Goal: Information Seeking & Learning: Learn about a topic

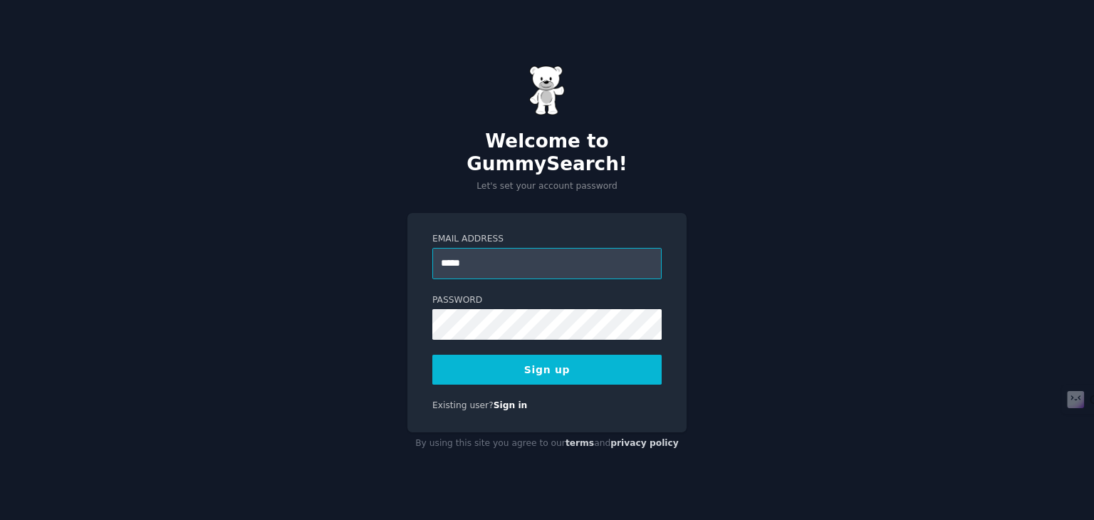
type input "**********"
click at [596, 360] on button "Sign up" at bounding box center [546, 370] width 229 height 30
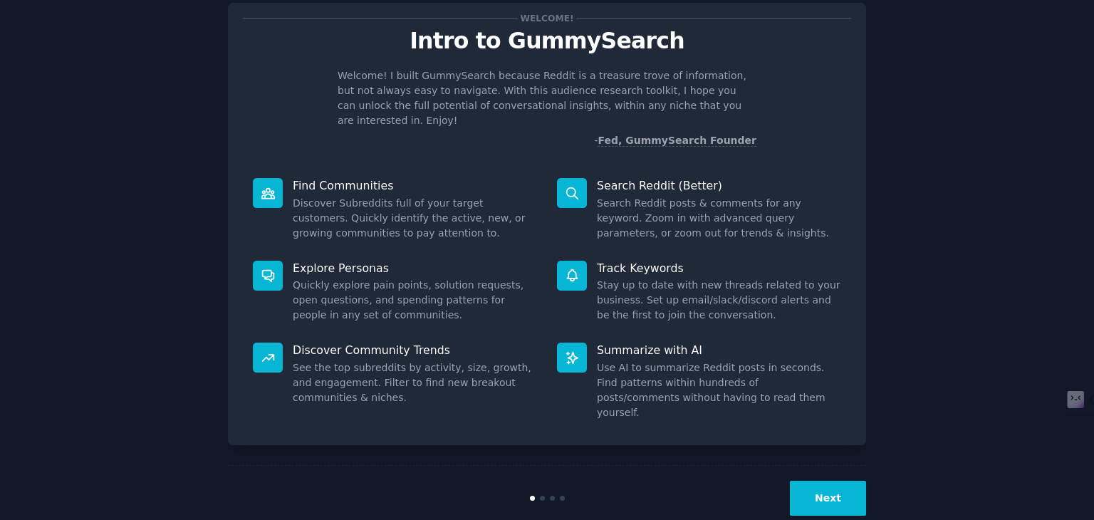
scroll to position [37, 0]
click at [823, 481] on button "Next" at bounding box center [828, 498] width 76 height 35
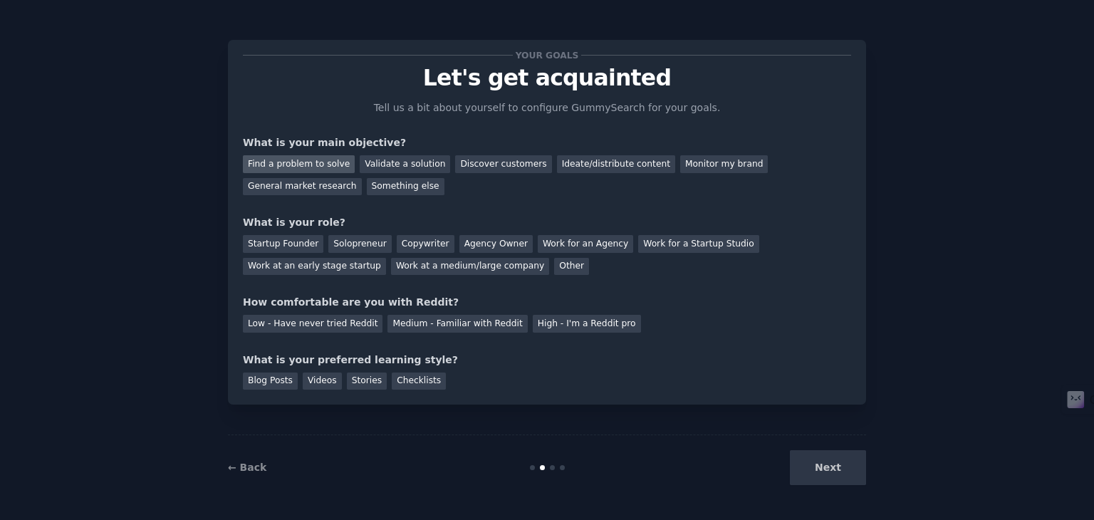
click at [324, 166] on div "Find a problem to solve" at bounding box center [299, 164] width 112 height 18
click at [501, 162] on div "Discover customers" at bounding box center [503, 164] width 96 height 18
click at [299, 160] on div "Find a problem to solve" at bounding box center [299, 164] width 112 height 18
click at [554, 261] on div "Other" at bounding box center [571, 267] width 35 height 18
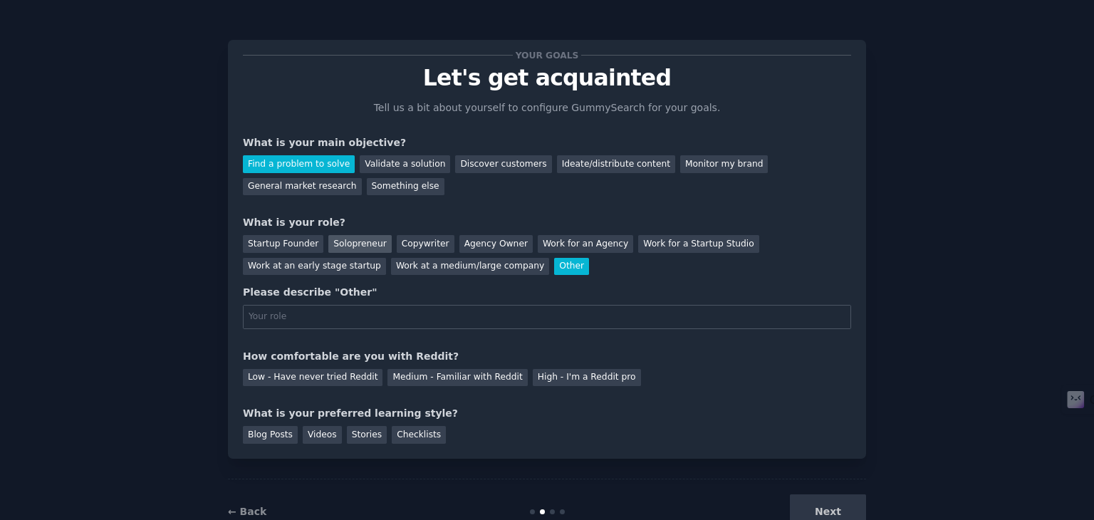
click at [362, 245] on div "Solopreneur" at bounding box center [359, 244] width 63 height 18
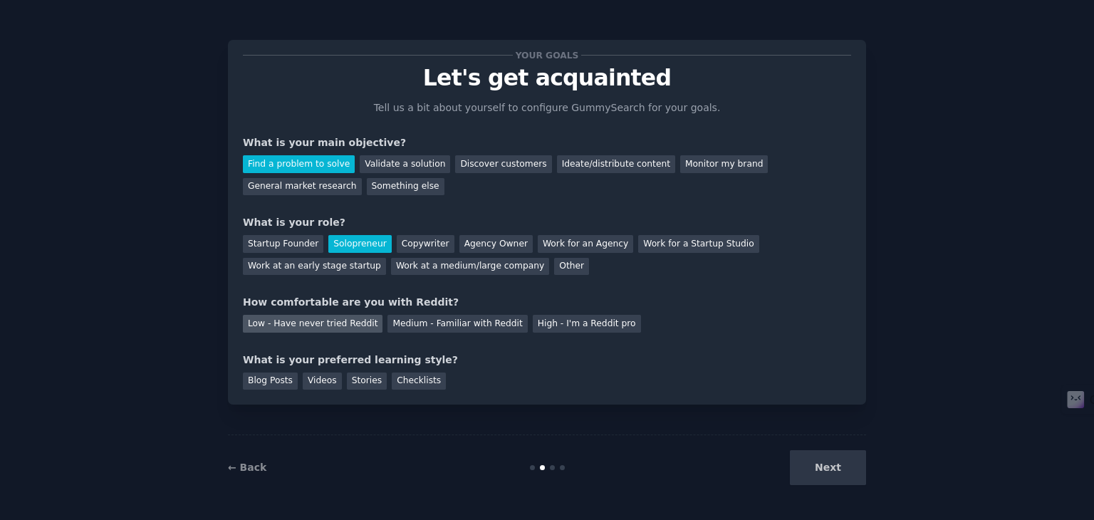
click at [340, 322] on div "Low - Have never tried Reddit" at bounding box center [313, 324] width 140 height 18
click at [277, 380] on div "Blog Posts" at bounding box center [270, 381] width 55 height 18
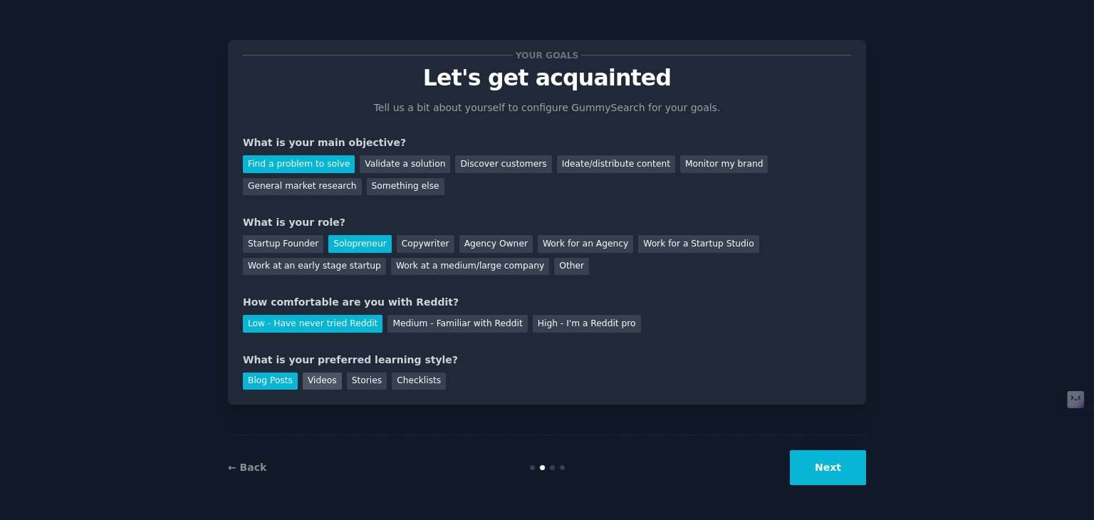
click at [327, 385] on div "Videos" at bounding box center [322, 381] width 39 height 18
click at [271, 381] on div "Blog Posts" at bounding box center [270, 381] width 55 height 18
click at [842, 465] on button "Next" at bounding box center [828, 467] width 76 height 35
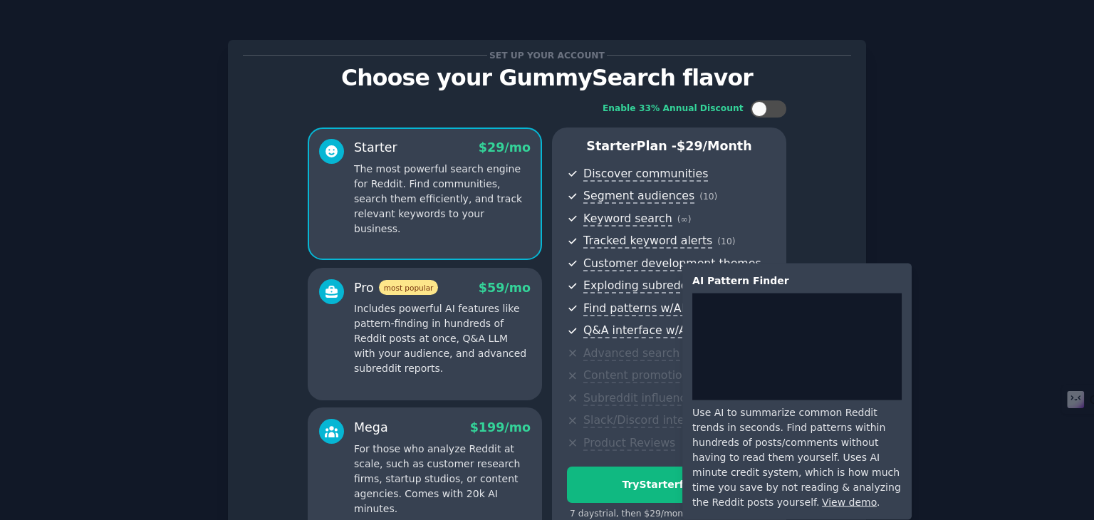
scroll to position [155, 0]
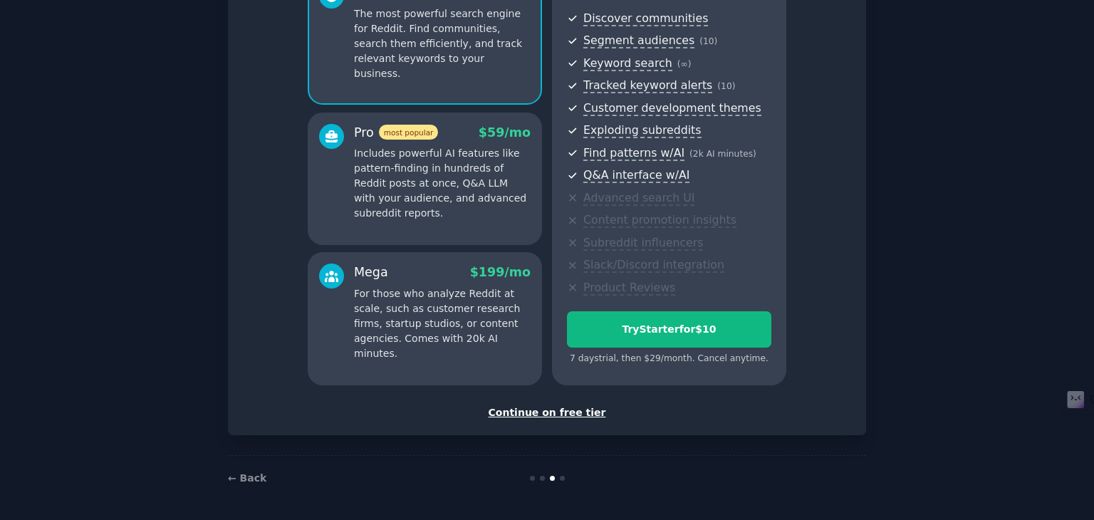
click at [548, 413] on div "Continue on free tier" at bounding box center [547, 412] width 608 height 15
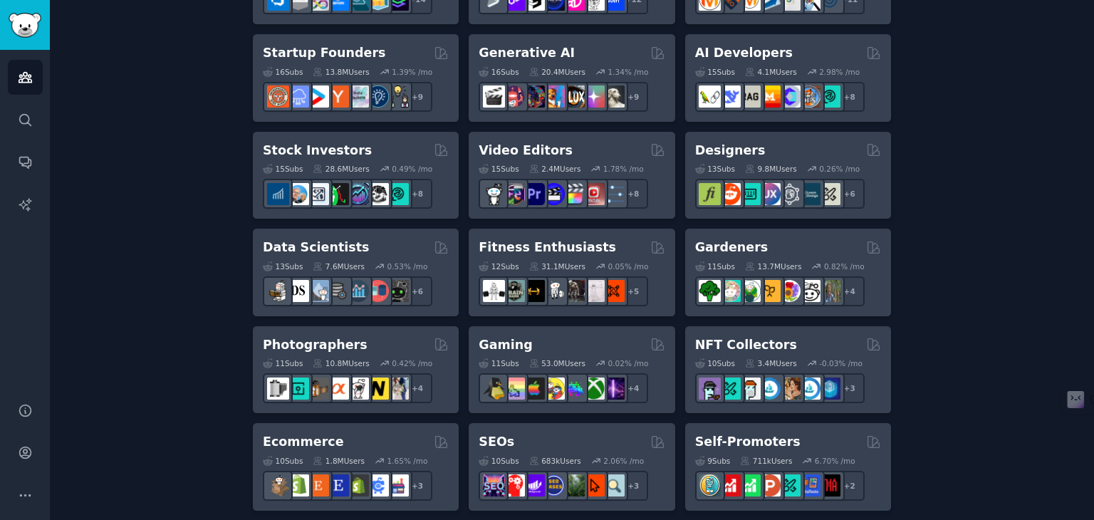
scroll to position [439, 0]
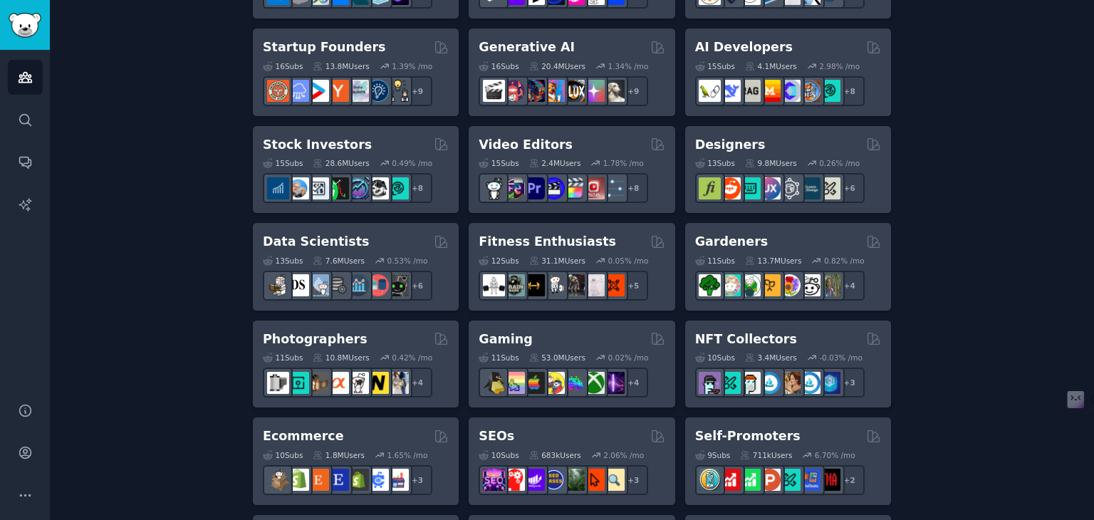
click at [616, 217] on div "Pet Lovers 31 Sub s 24.4M Users 0.78 % /mo + 24 Software Developers 26 Sub s 30…" at bounding box center [572, 518] width 638 height 1369
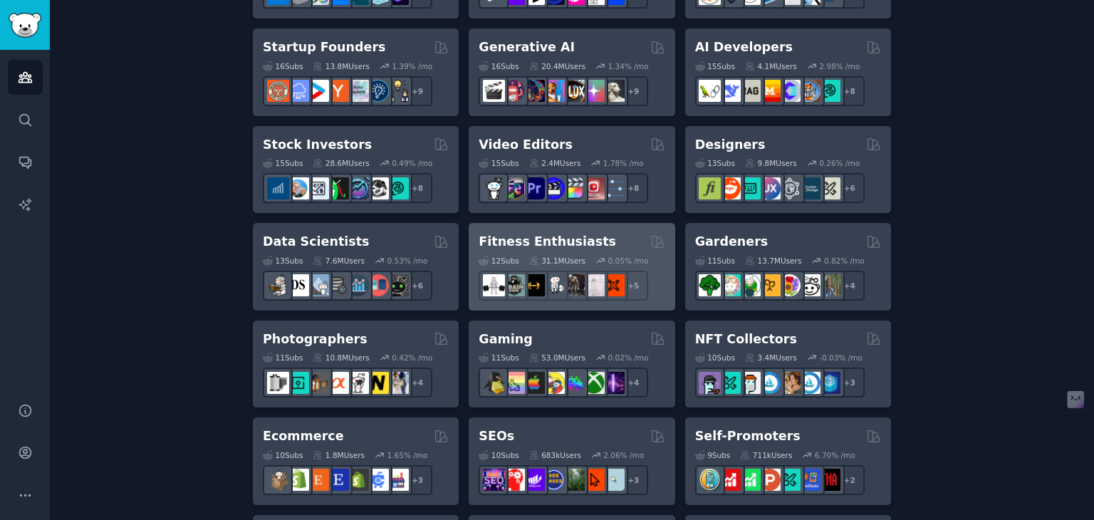
click at [608, 229] on div "Fitness Enthusiasts 12 Sub s 31.1M Users 0.05 % /mo r/workout + 5" at bounding box center [572, 267] width 206 height 88
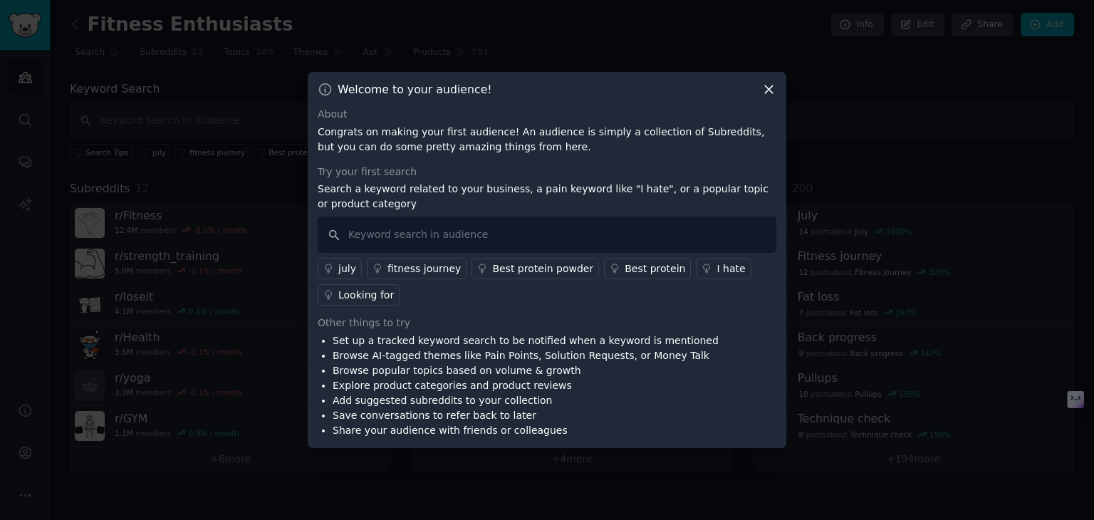
click at [764, 90] on icon at bounding box center [768, 89] width 15 height 15
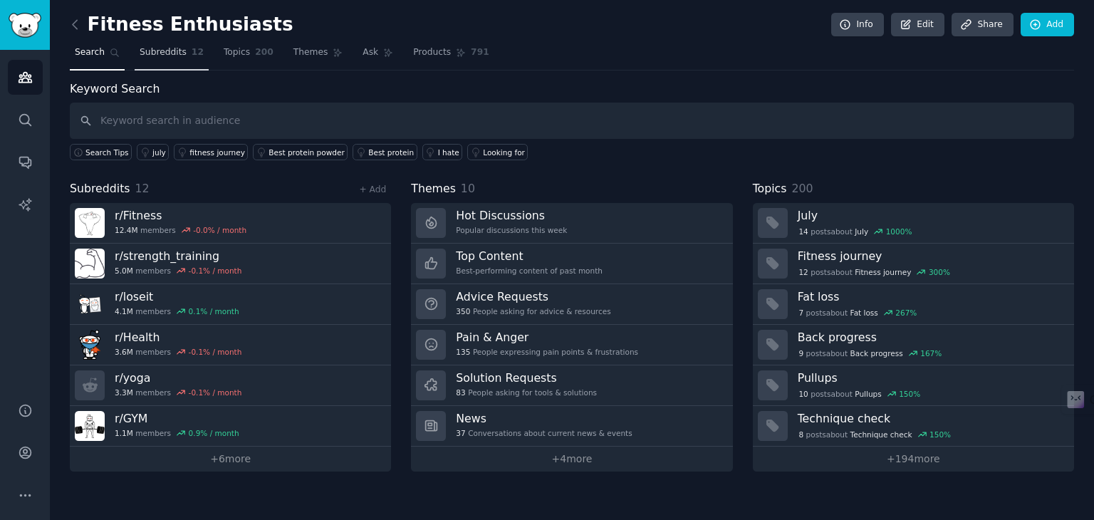
click at [164, 50] on span "Subreddits" at bounding box center [163, 52] width 47 height 13
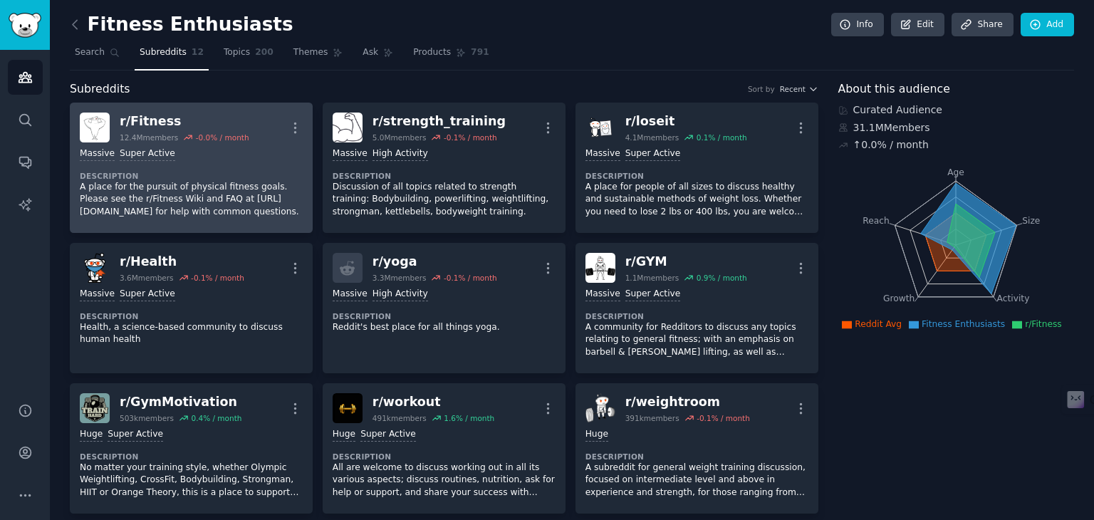
click at [226, 160] on div "Massive Super Active Description A place for the pursuit of physical fitness go…" at bounding box center [191, 182] width 223 height 80
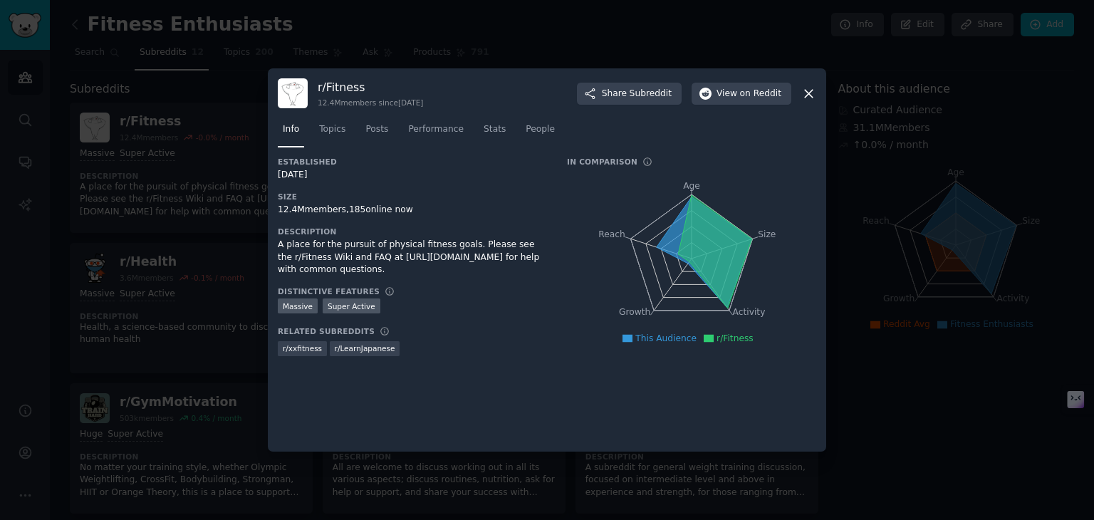
click at [807, 97] on icon at bounding box center [808, 93] width 15 height 15
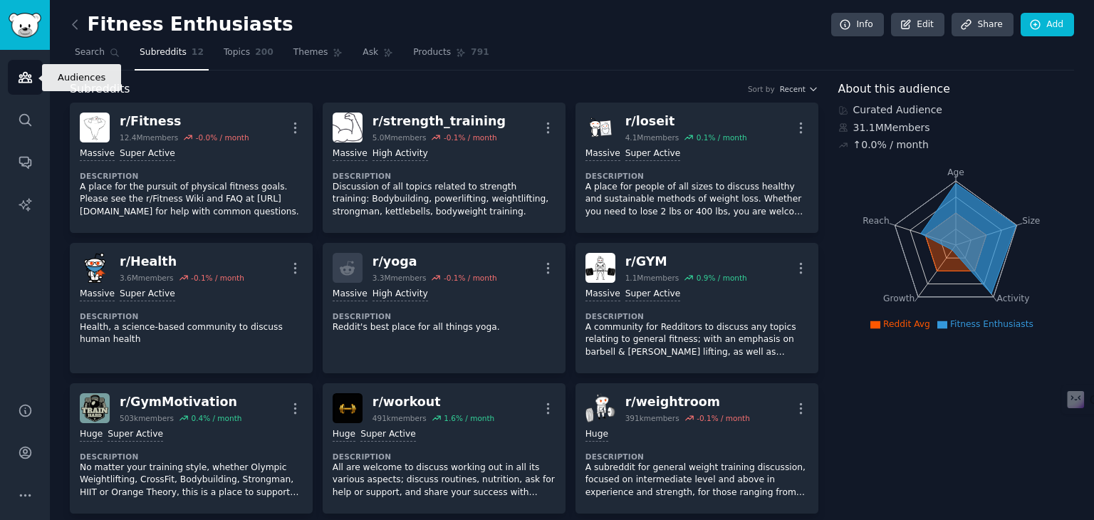
click at [24, 71] on icon "Sidebar" at bounding box center [25, 77] width 15 height 15
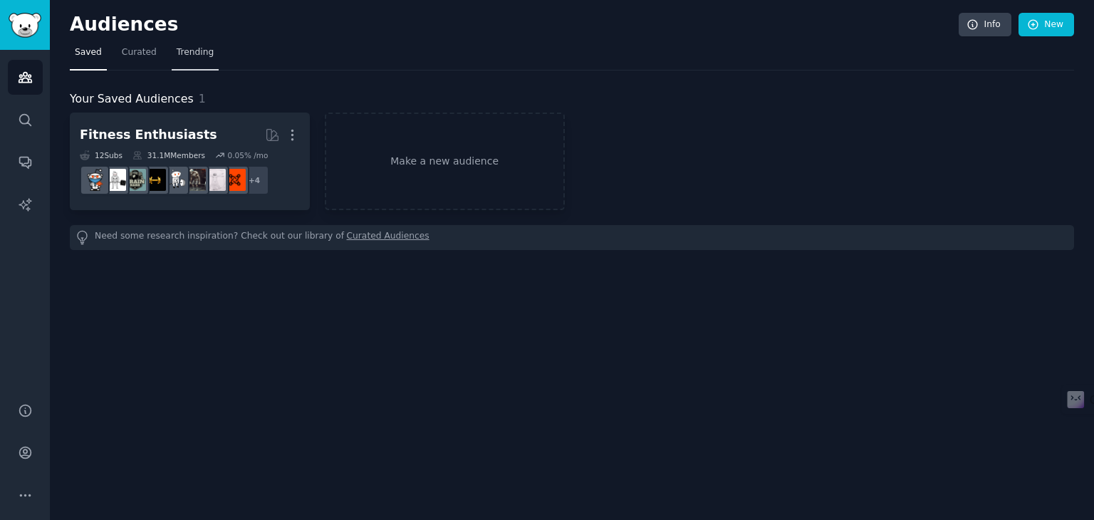
click at [184, 45] on link "Trending" at bounding box center [195, 55] width 47 height 29
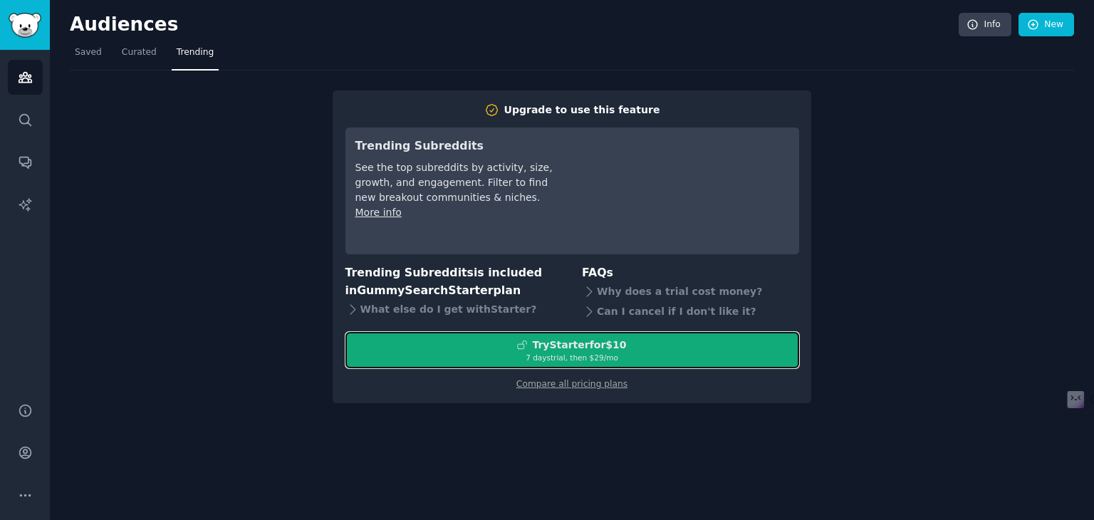
click at [618, 357] on div "7 days trial, then $ 29 /mo" at bounding box center [572, 358] width 452 height 10
click at [603, 344] on div "Try Starter for $10" at bounding box center [579, 345] width 94 height 15
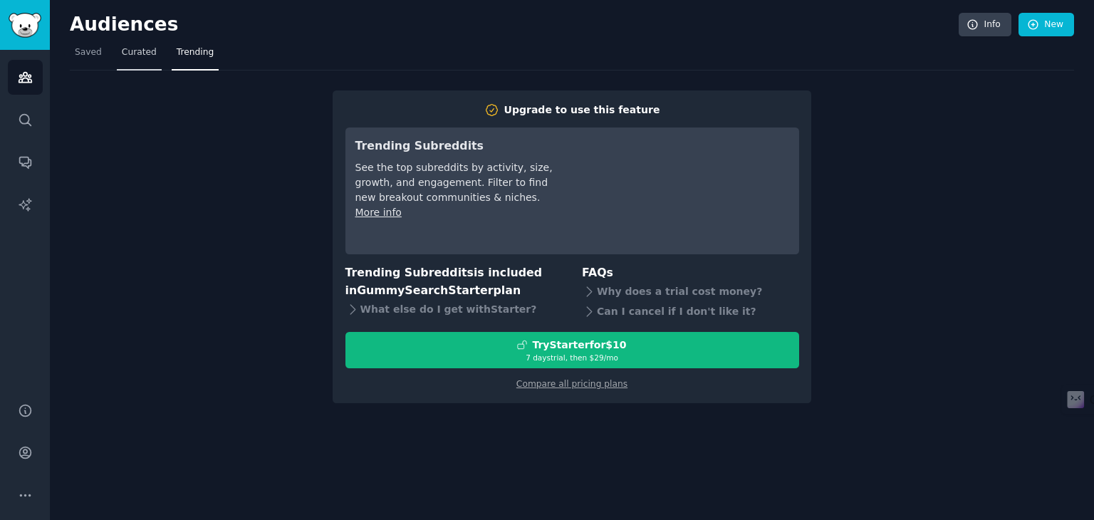
click at [147, 56] on span "Curated" at bounding box center [139, 52] width 35 height 13
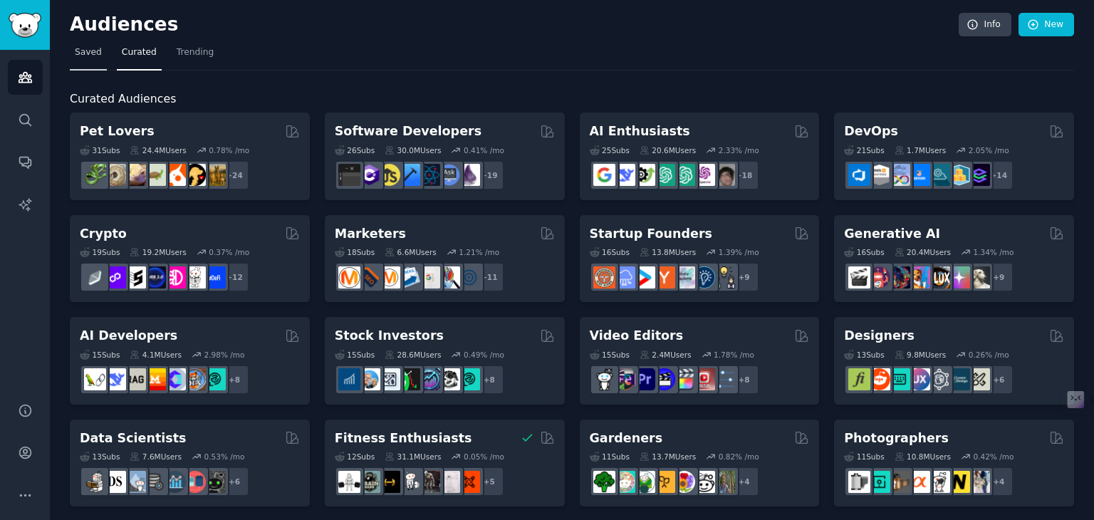
click at [95, 53] on span "Saved" at bounding box center [88, 52] width 27 height 13
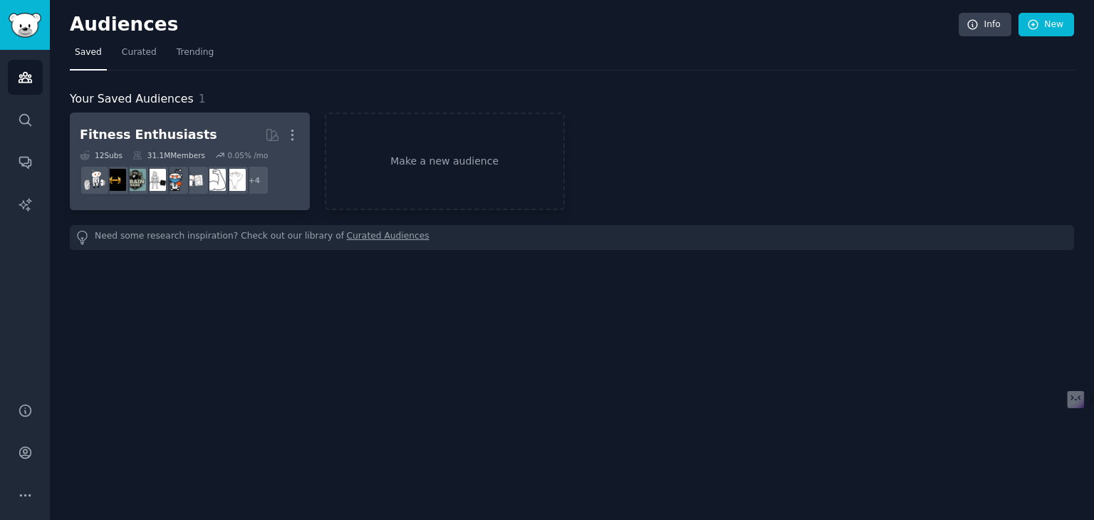
click at [224, 147] on div "Fitness Enthusiasts More 12 Sub s 31.1M Members 0.05 % /mo + 4" at bounding box center [190, 162] width 220 height 78
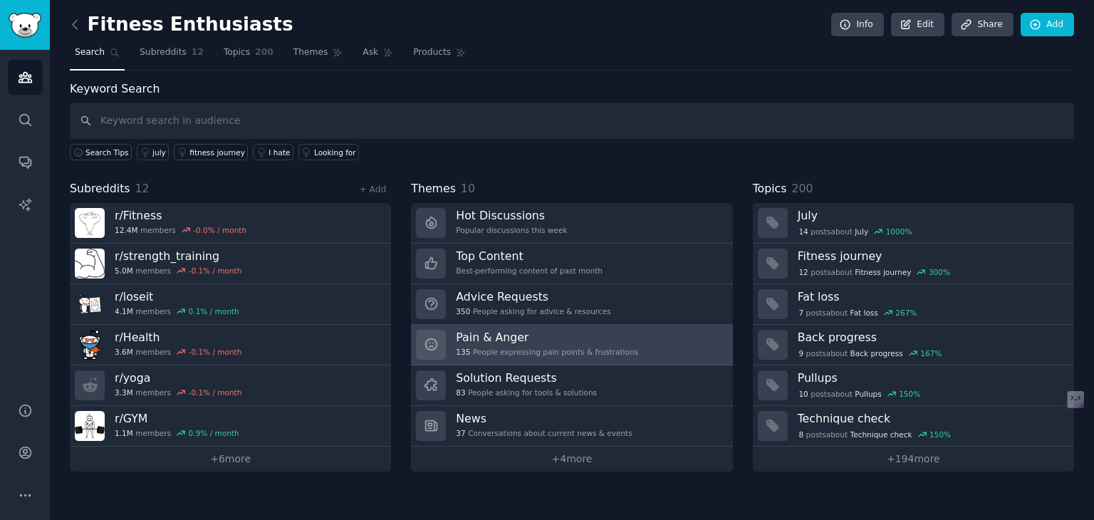
click at [481, 343] on div "Pain & Anger 135 People expressing pain points & frustrations" at bounding box center [547, 345] width 182 height 30
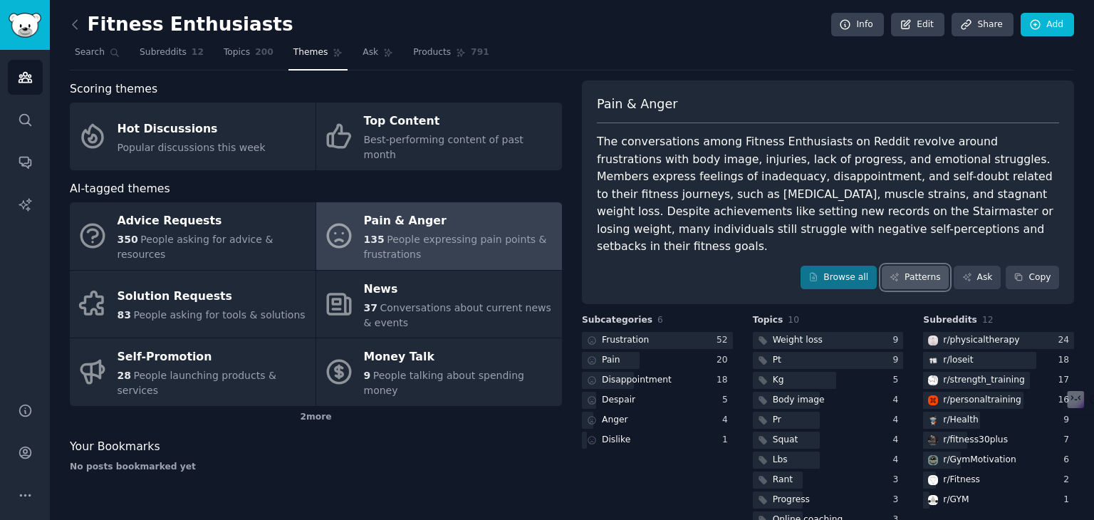
click at [938, 266] on link "Patterns" at bounding box center [915, 278] width 67 height 24
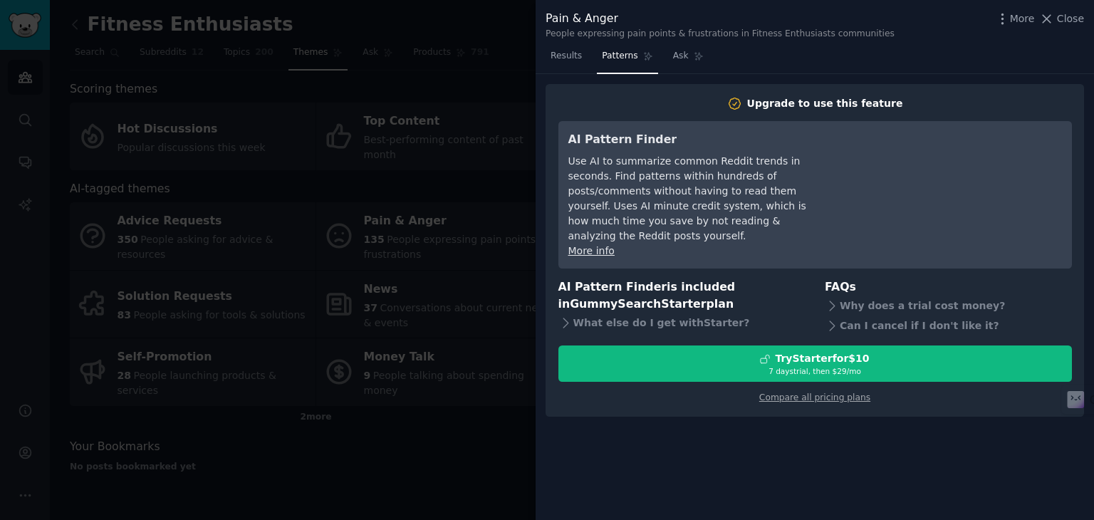
click at [831, 446] on div "Upgrade to use this feature AI Pattern Finder Use AI to summarize common Reddit…" at bounding box center [815, 297] width 558 height 447
click at [564, 66] on link "Results" at bounding box center [566, 59] width 41 height 29
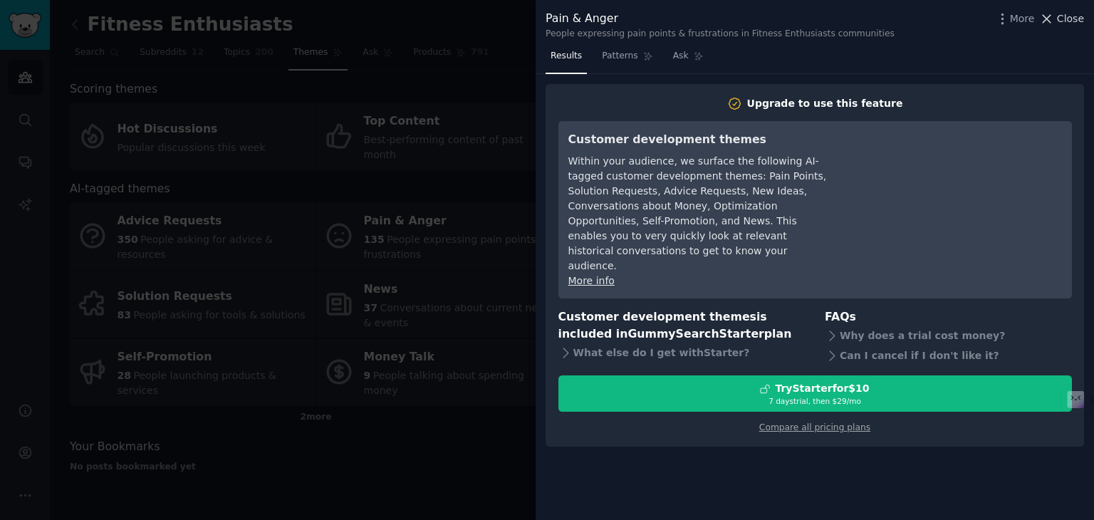
click at [1046, 16] on icon at bounding box center [1047, 19] width 8 height 8
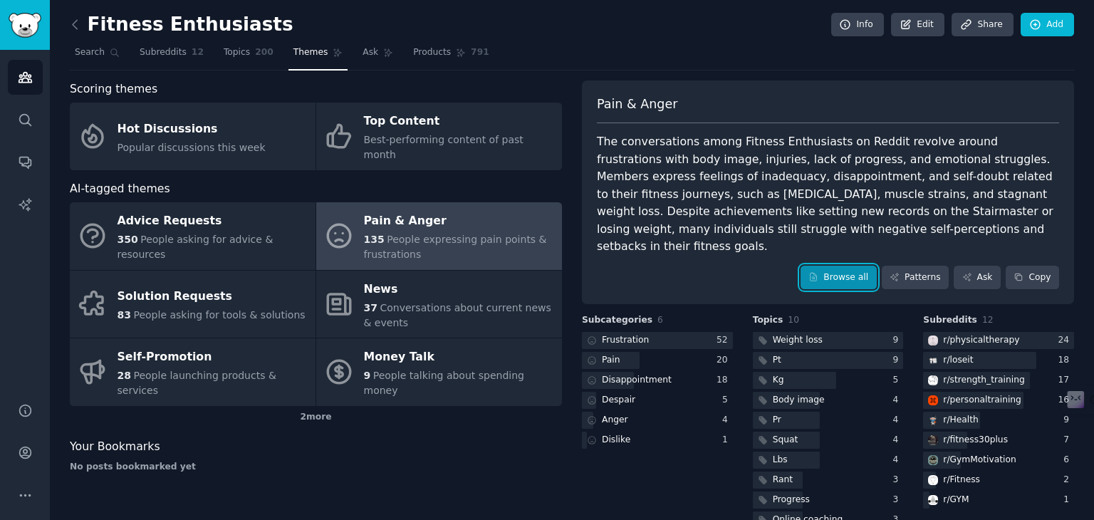
click at [853, 266] on link "Browse all" at bounding box center [839, 278] width 76 height 24
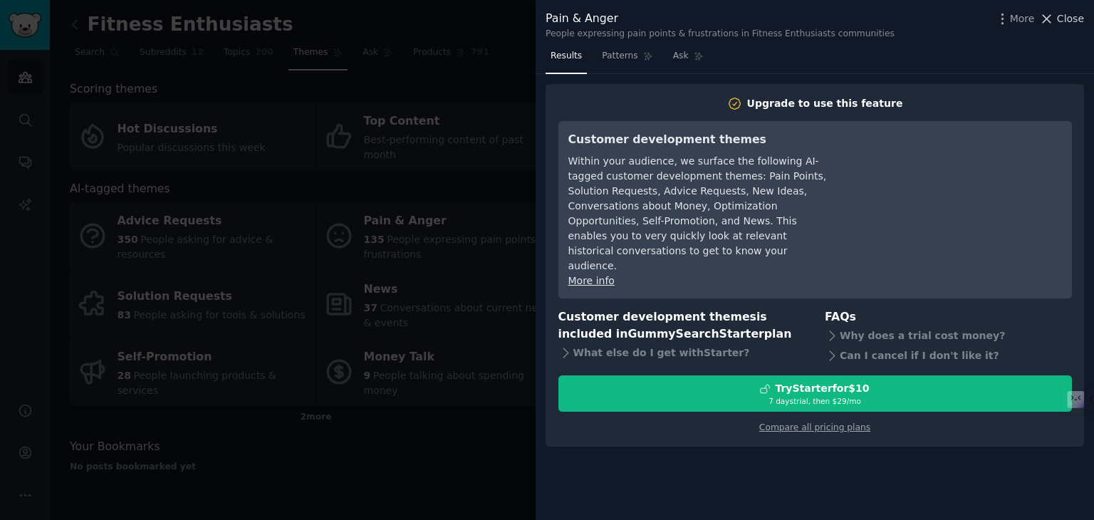
click at [1054, 17] on icon at bounding box center [1046, 18] width 15 height 15
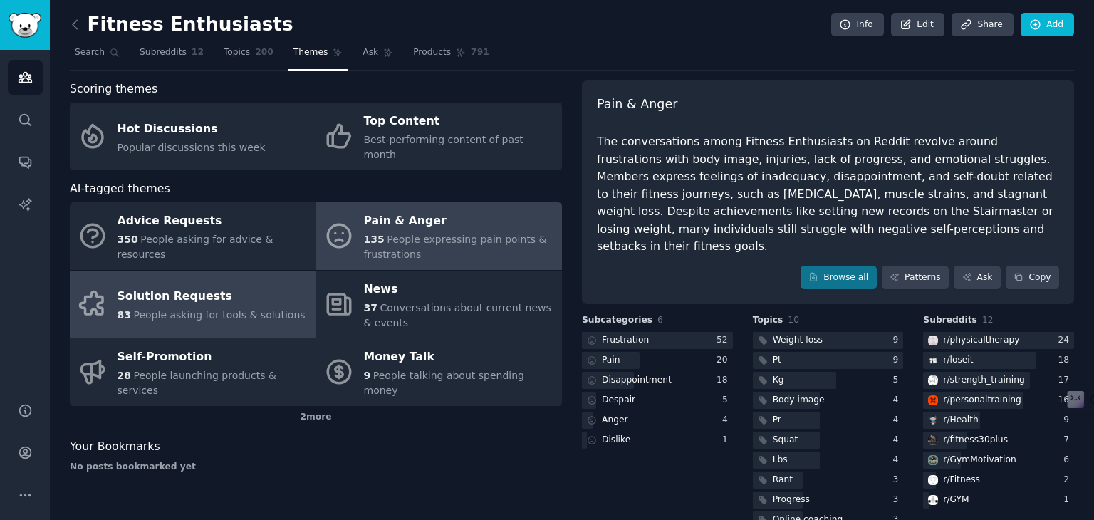
click at [181, 286] on div "Solution Requests" at bounding box center [212, 297] width 188 height 23
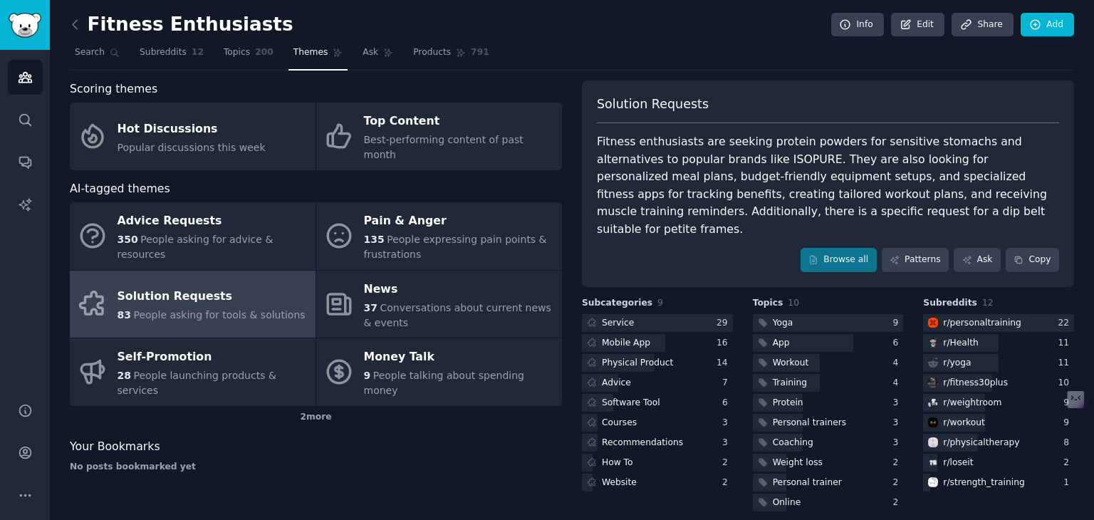
click at [788, 298] on span "10" at bounding box center [793, 303] width 11 height 10
click at [915, 248] on link "Patterns" at bounding box center [915, 260] width 67 height 24
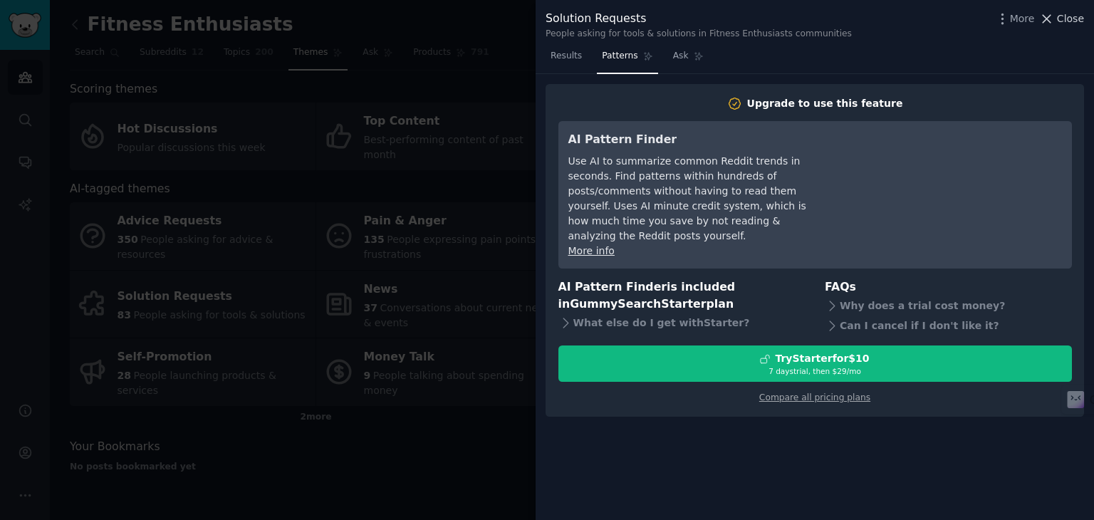
click at [1073, 17] on span "Close" at bounding box center [1070, 18] width 27 height 15
